Goal: Information Seeking & Learning: Learn about a topic

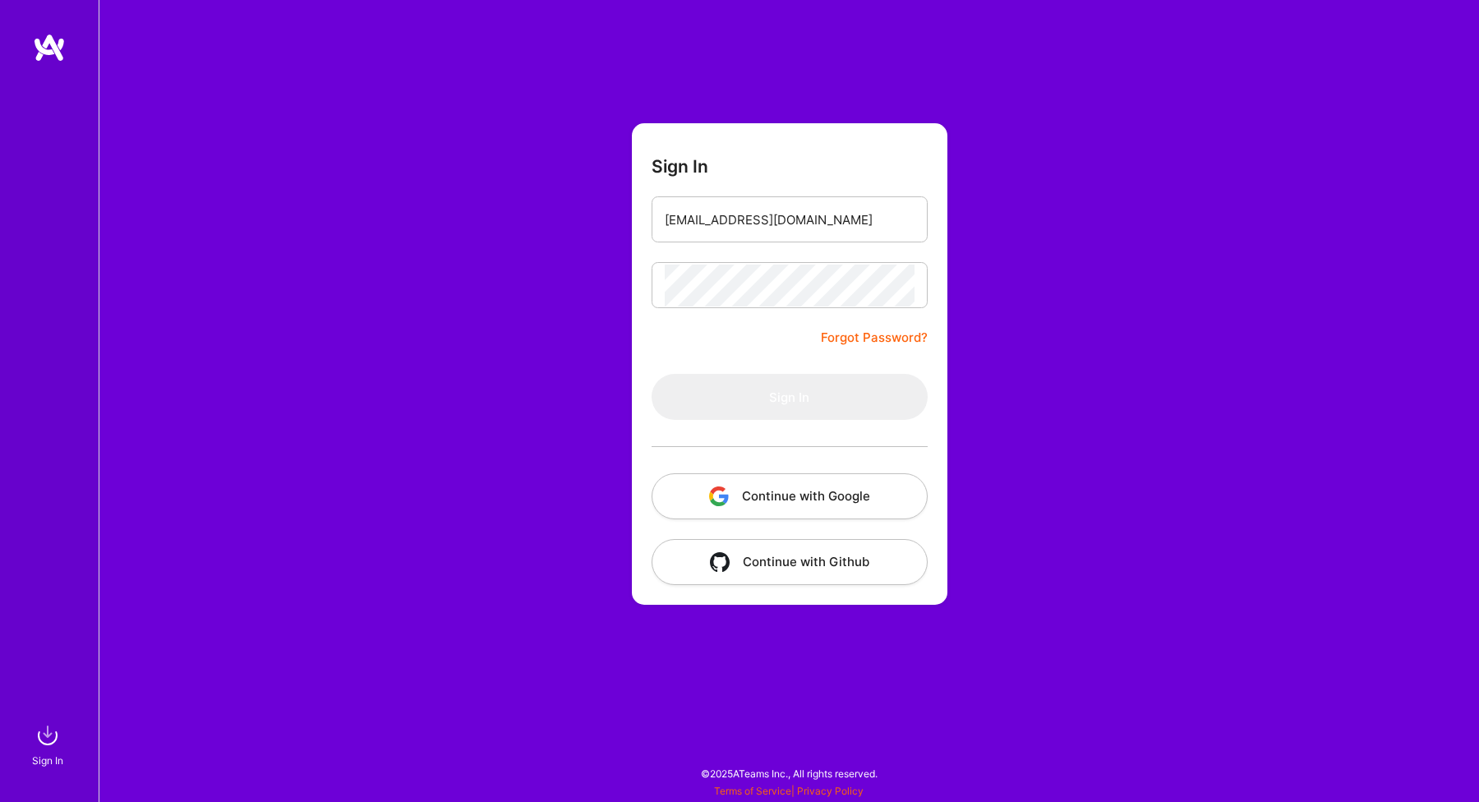
type input "[EMAIL_ADDRESS][DOMAIN_NAME]"
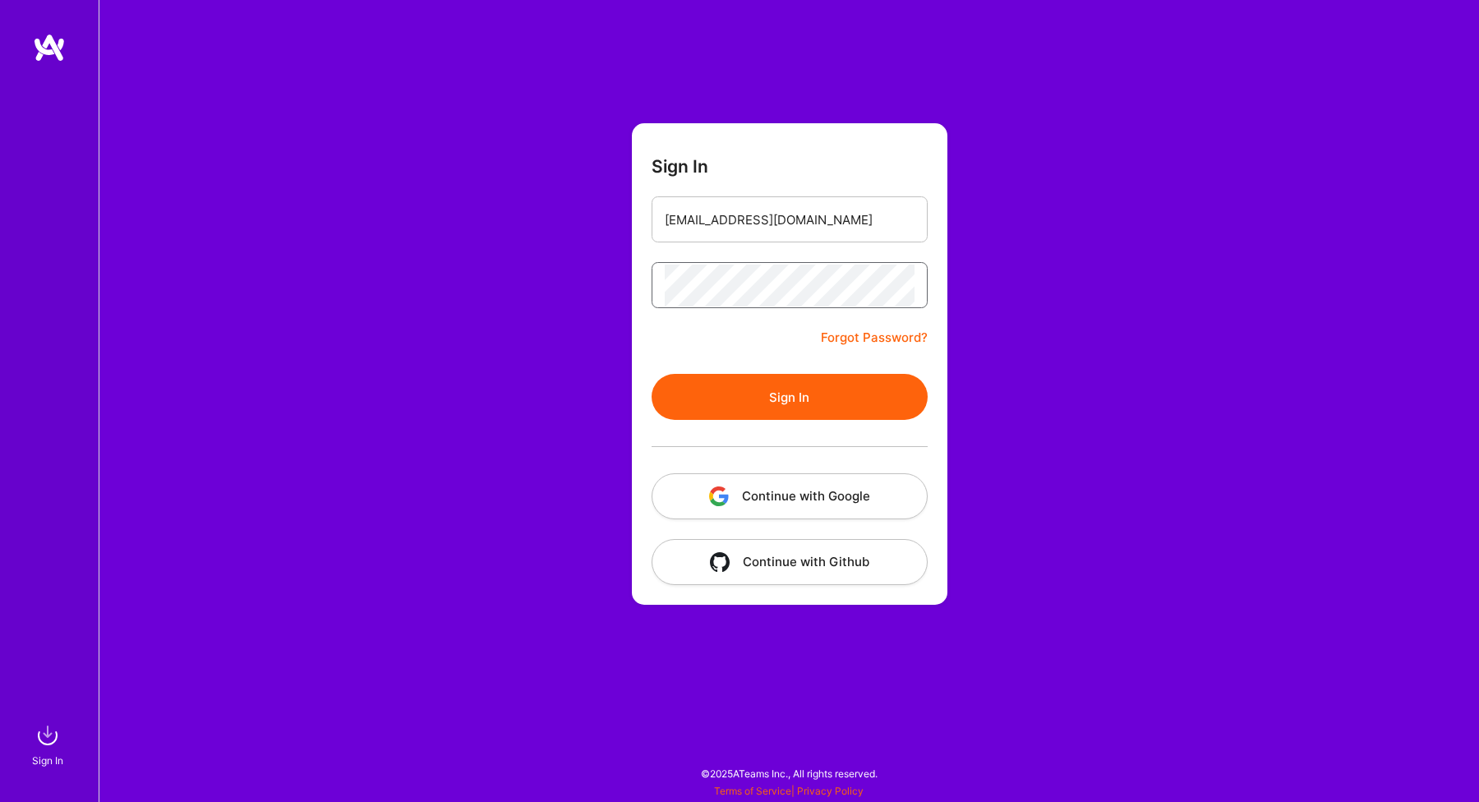
click at [789, 397] on button "Sign In" at bounding box center [789, 397] width 276 height 46
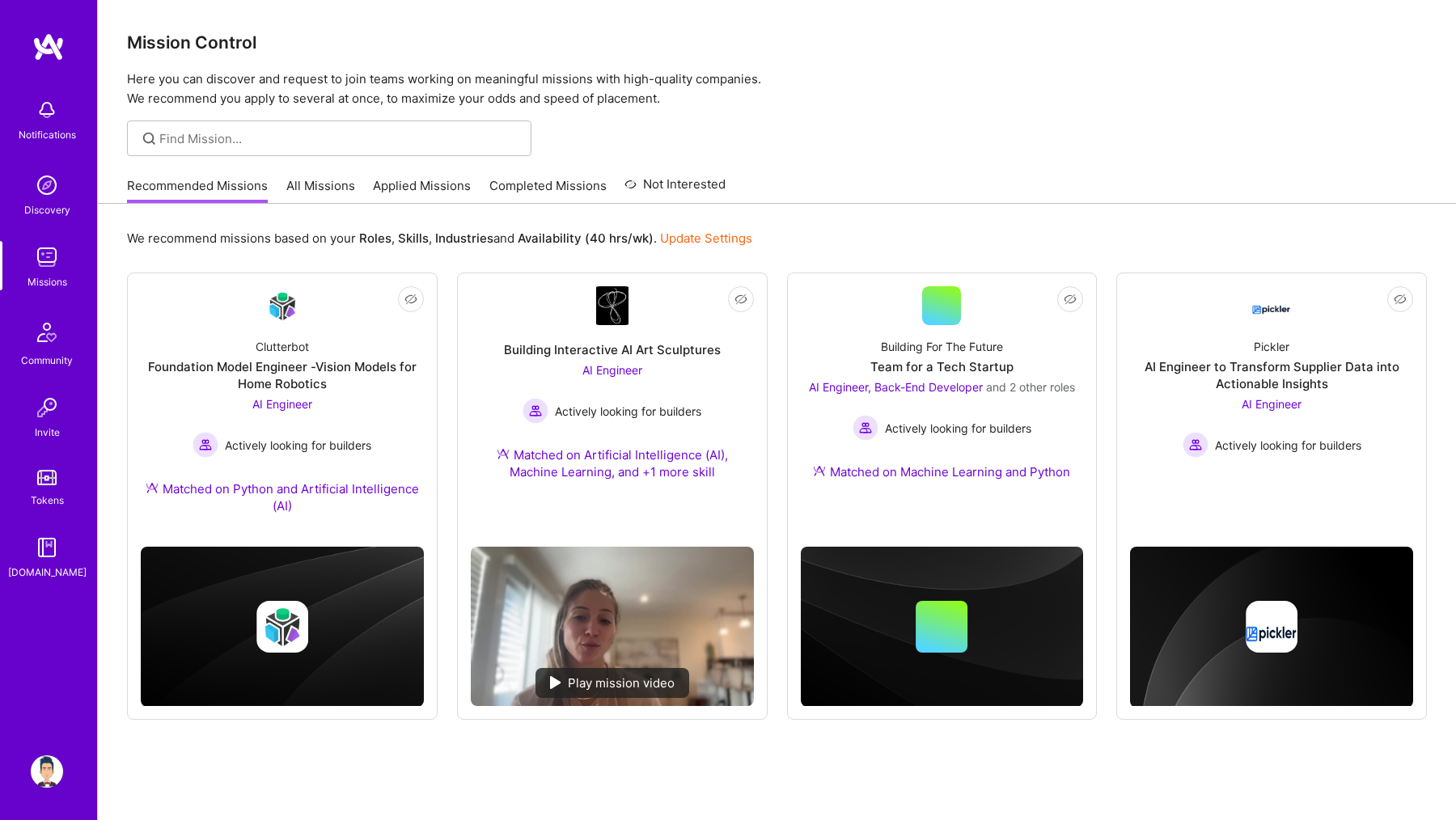
click at [777, 319] on div "Not Interested Clutterbot Foundation Model Engineer -Vision Models for Home Rob…" at bounding box center [777, 496] width 1299 height 447
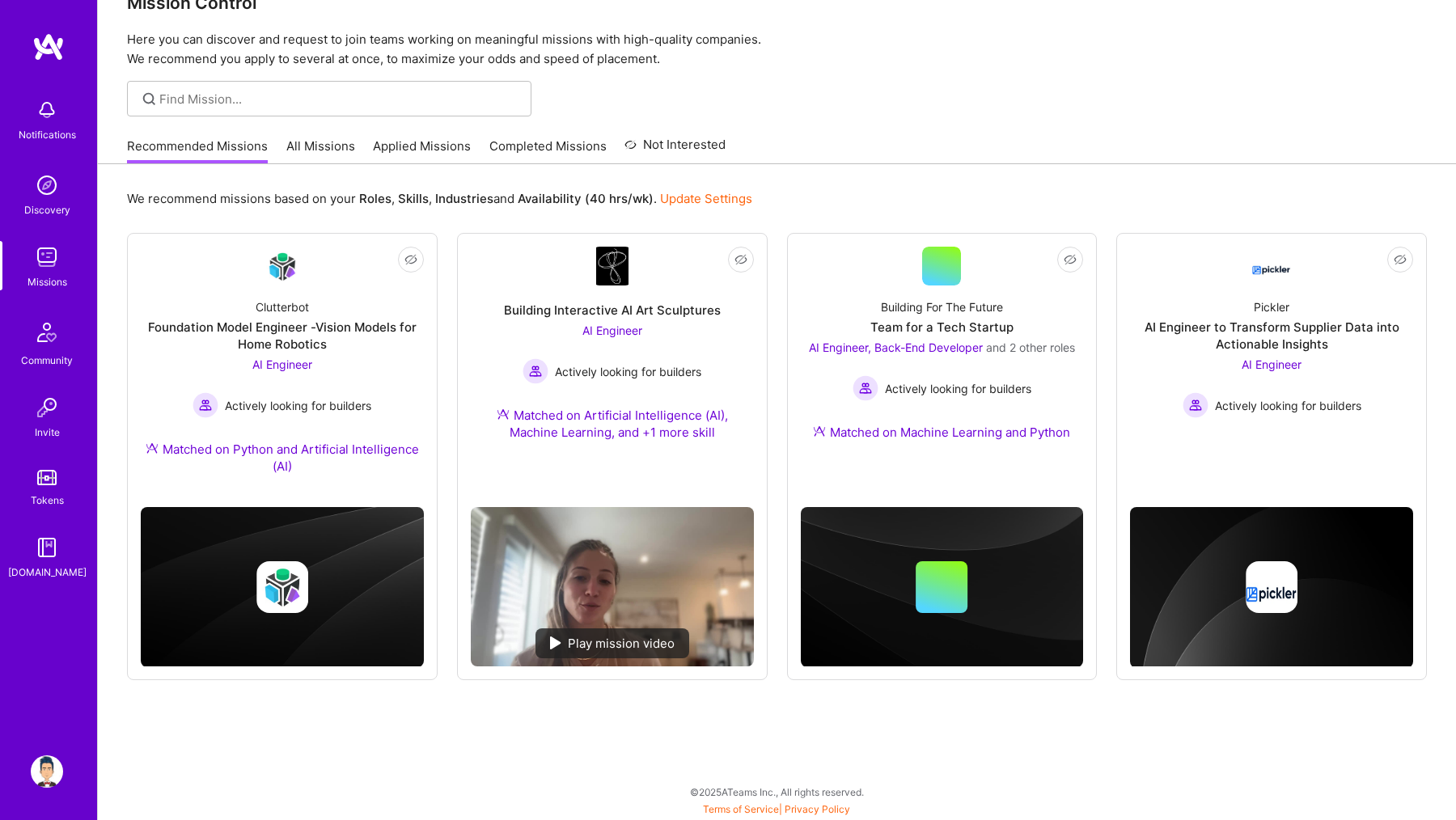
scroll to position [39, 0]
click at [777, 319] on div "Not Interested Clutterbot Foundation Model Engineer -Vision Models for Home Rob…" at bounding box center [777, 457] width 1299 height 447
click at [1151, 350] on div "AI Engineer to Transform Supplier Data into Actionable Insights" at bounding box center [1271, 336] width 283 height 33
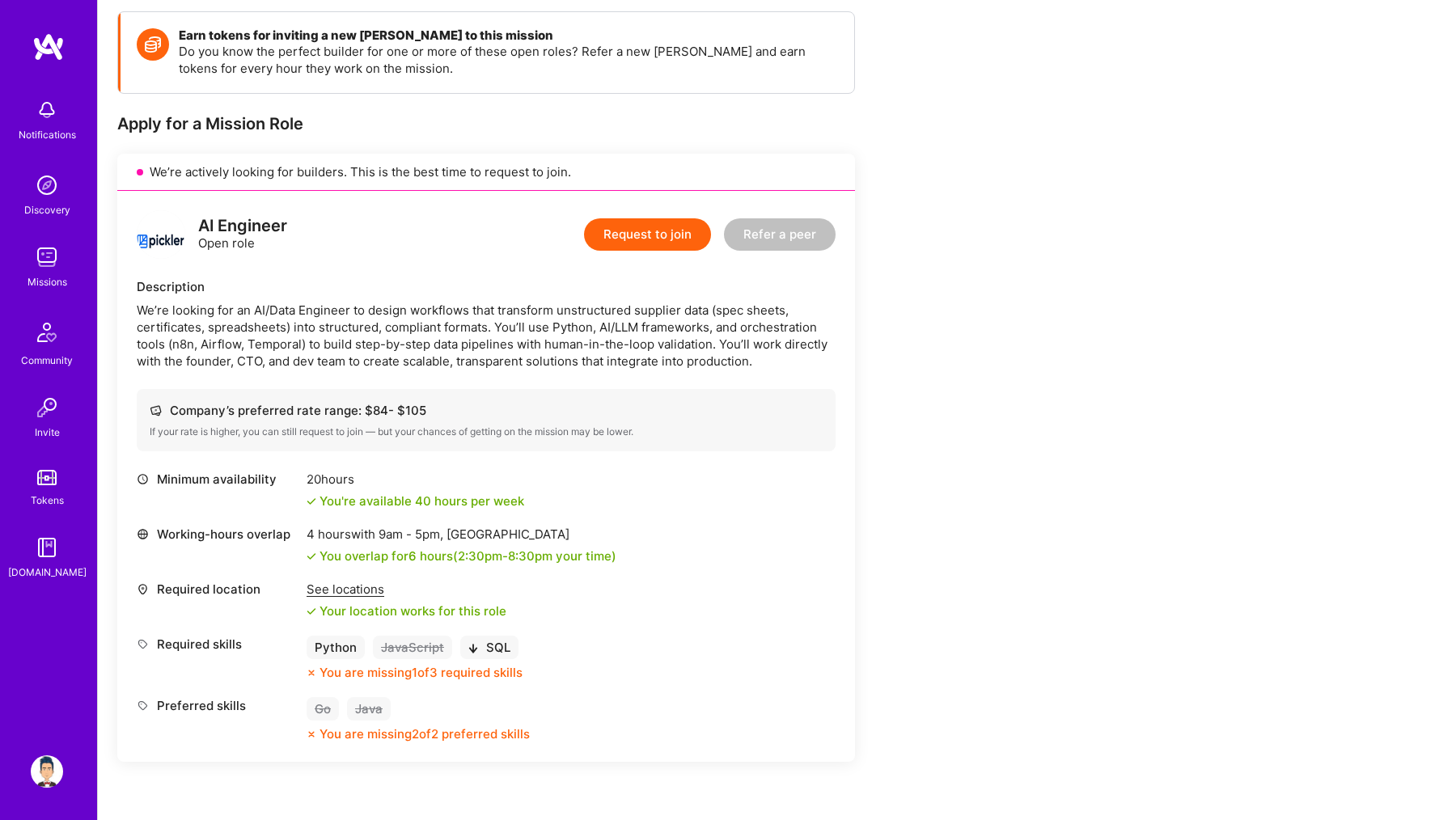
scroll to position [224, 0]
